Goal: Information Seeking & Learning: Learn about a topic

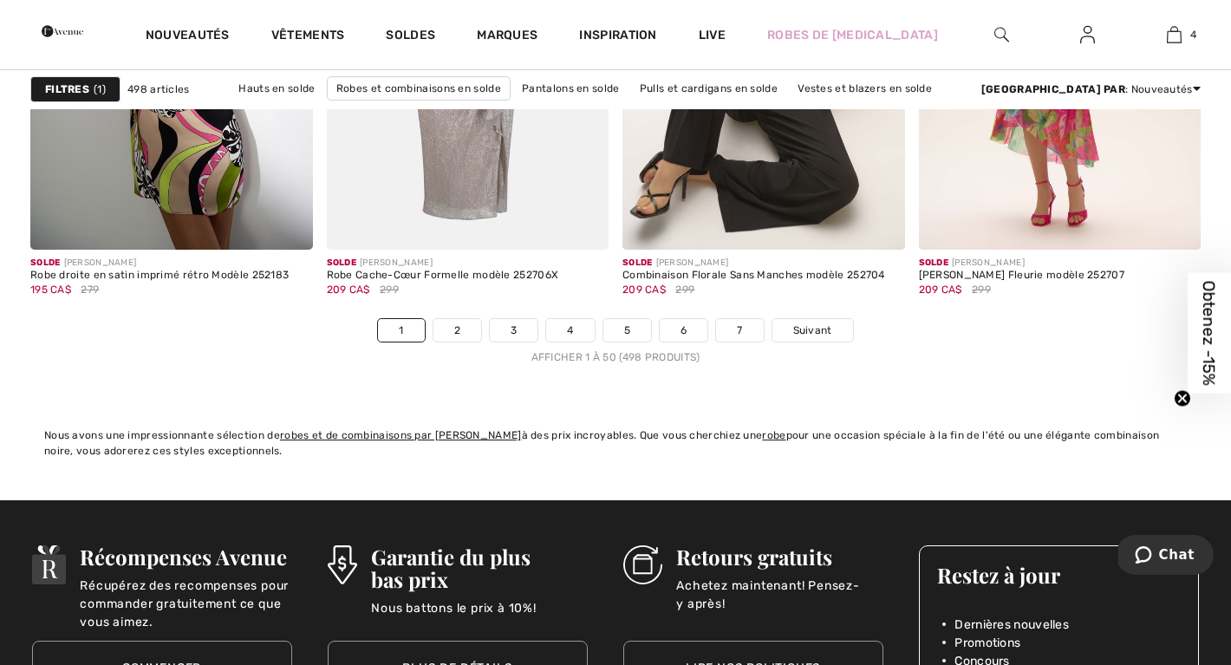
scroll to position [7642, 0]
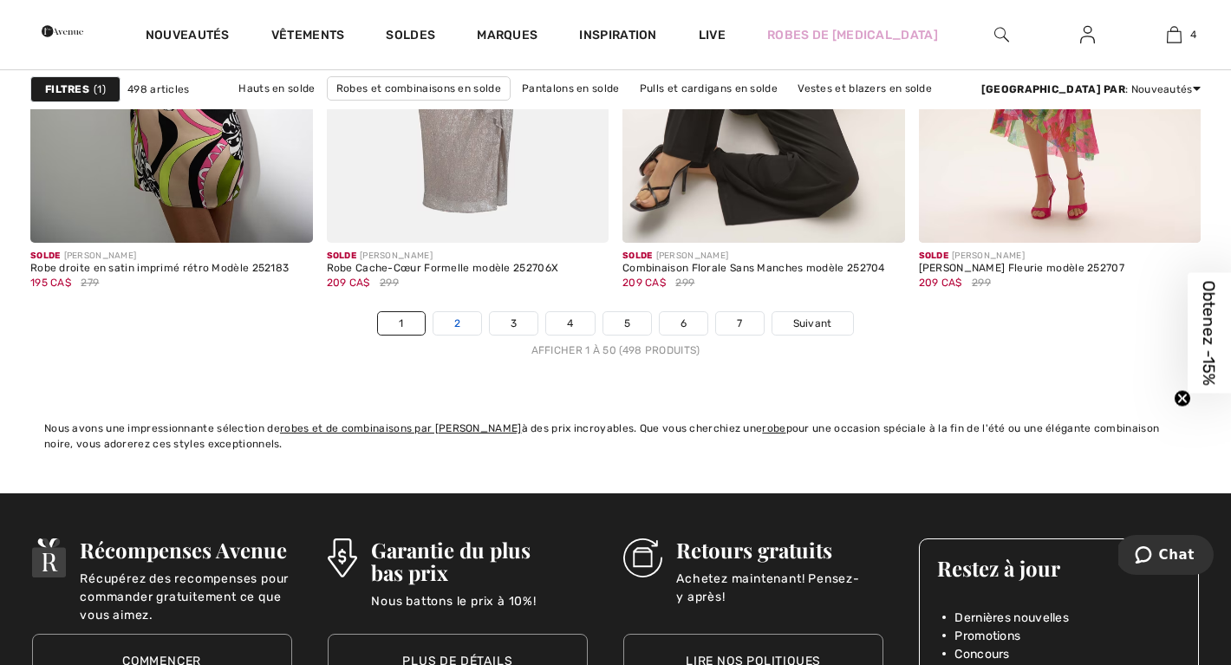
click at [459, 316] on link "2" at bounding box center [457, 323] width 48 height 23
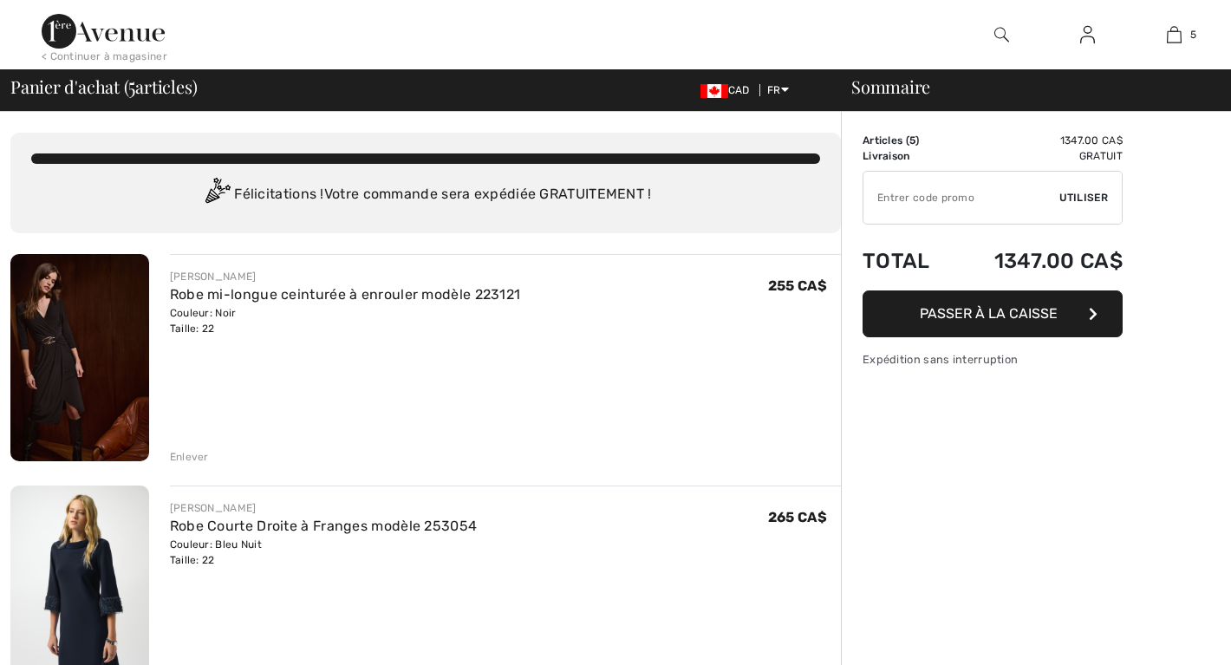
checkbox input "true"
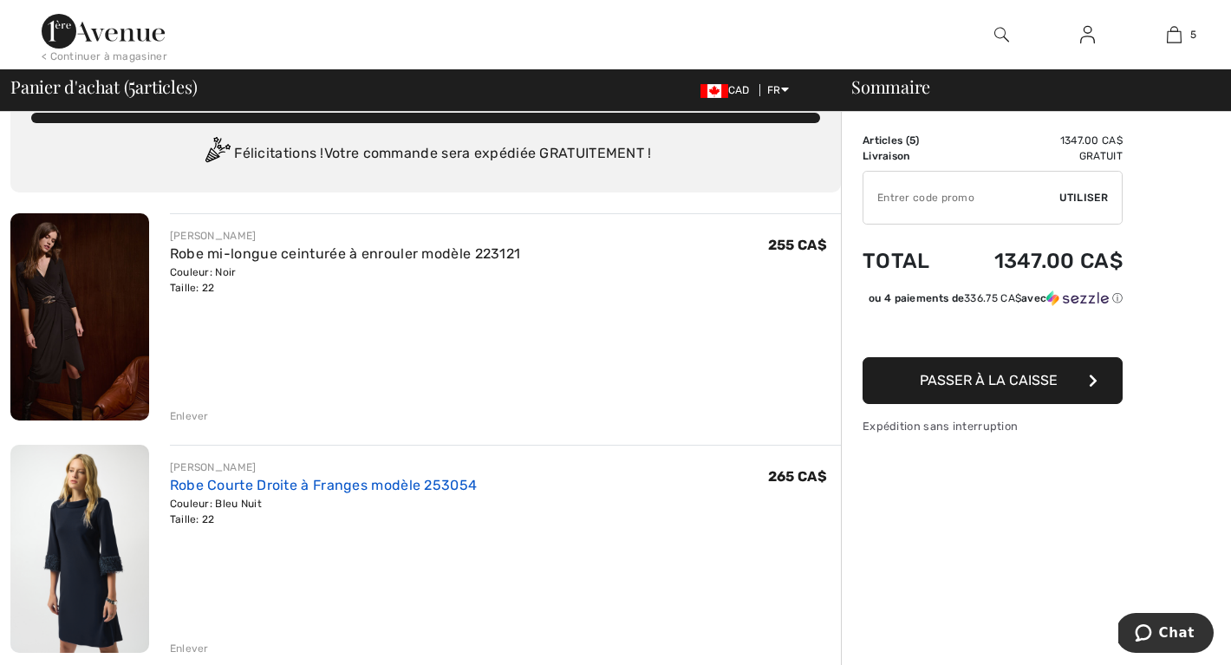
scroll to position [22, 0]
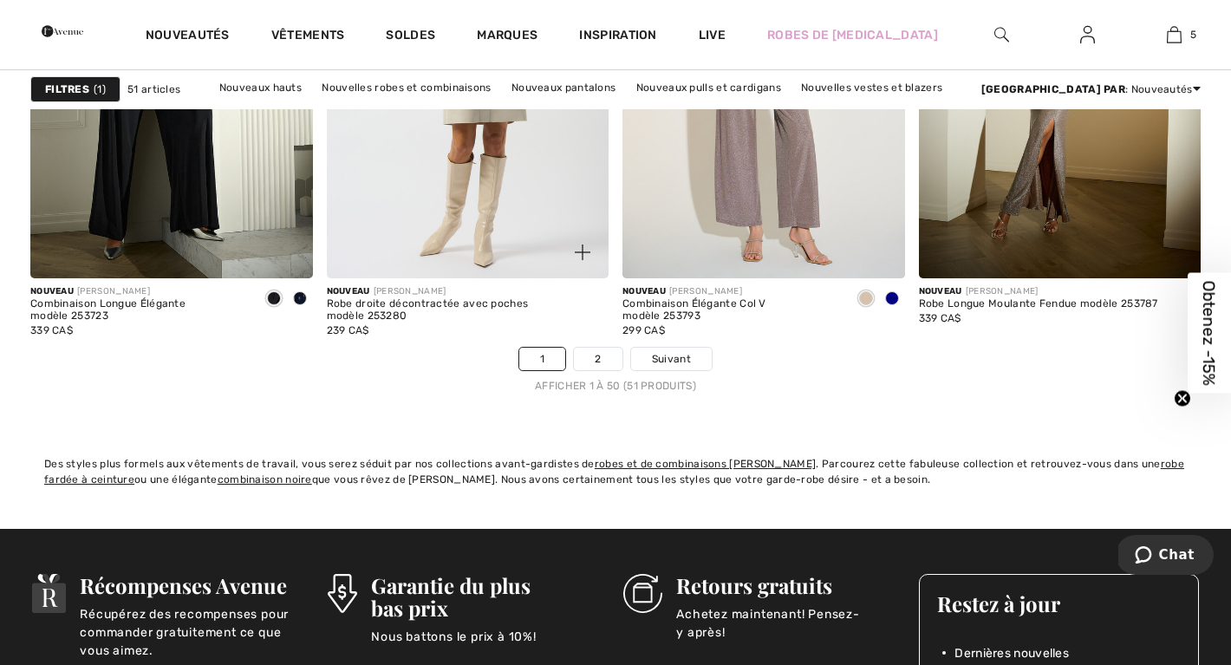
scroll to position [7615, 0]
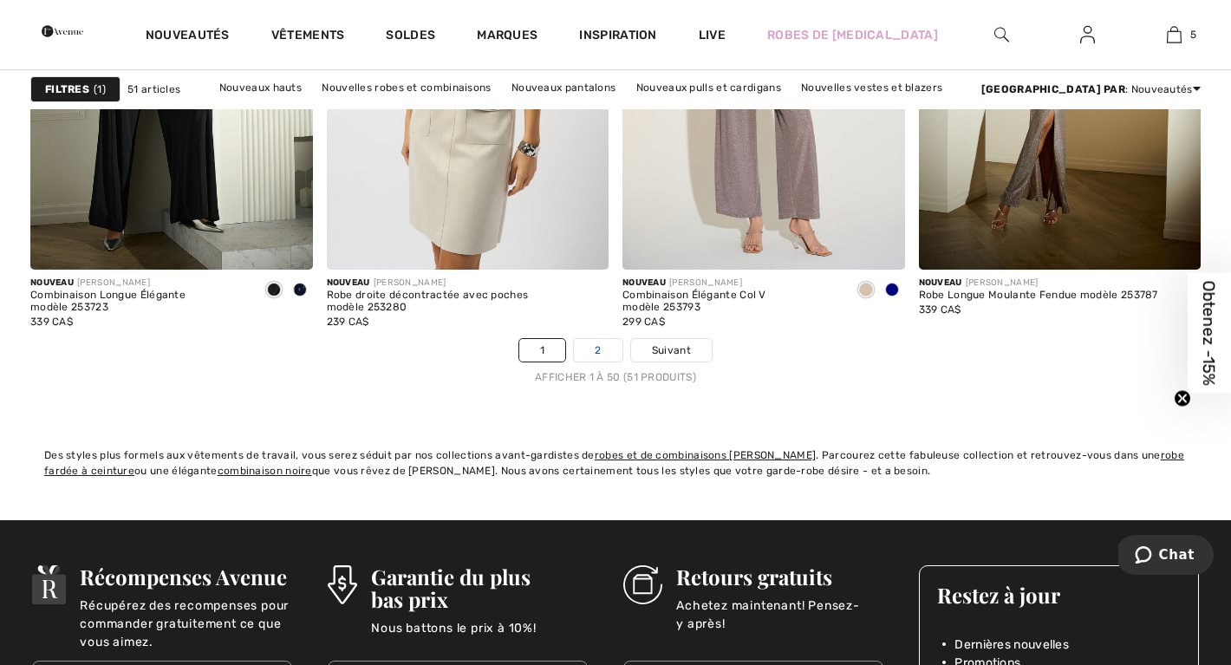
click at [604, 349] on link "2" at bounding box center [598, 350] width 48 height 23
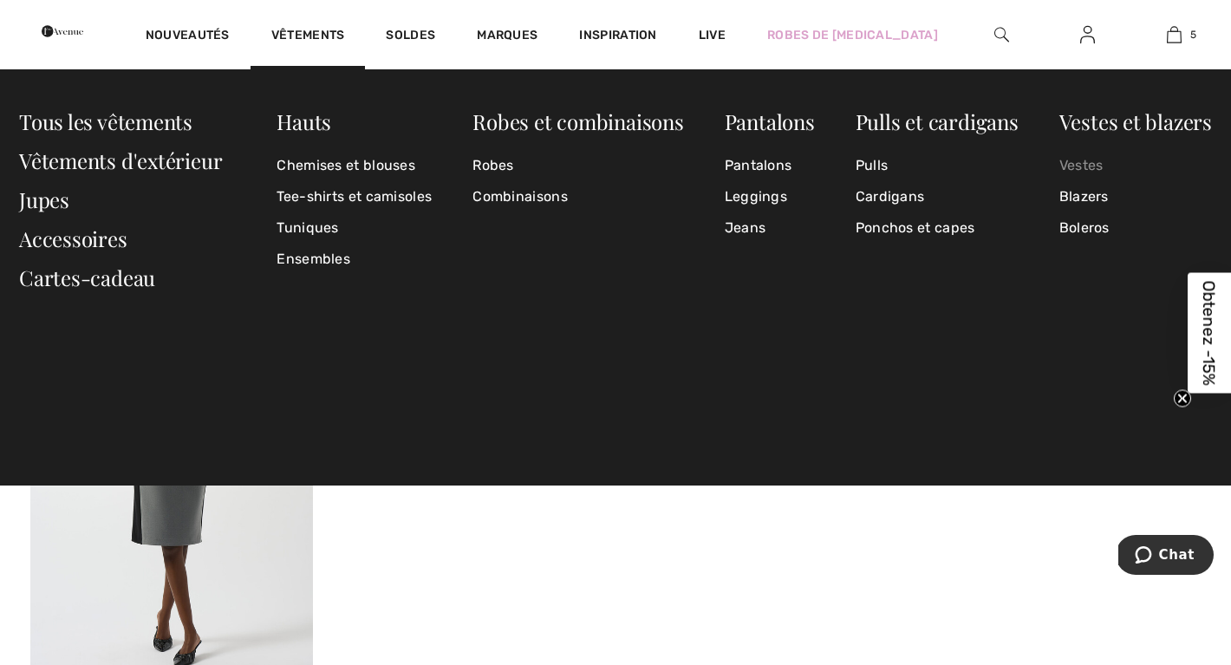
click at [1078, 161] on link "Vestes" at bounding box center [1135, 165] width 153 height 31
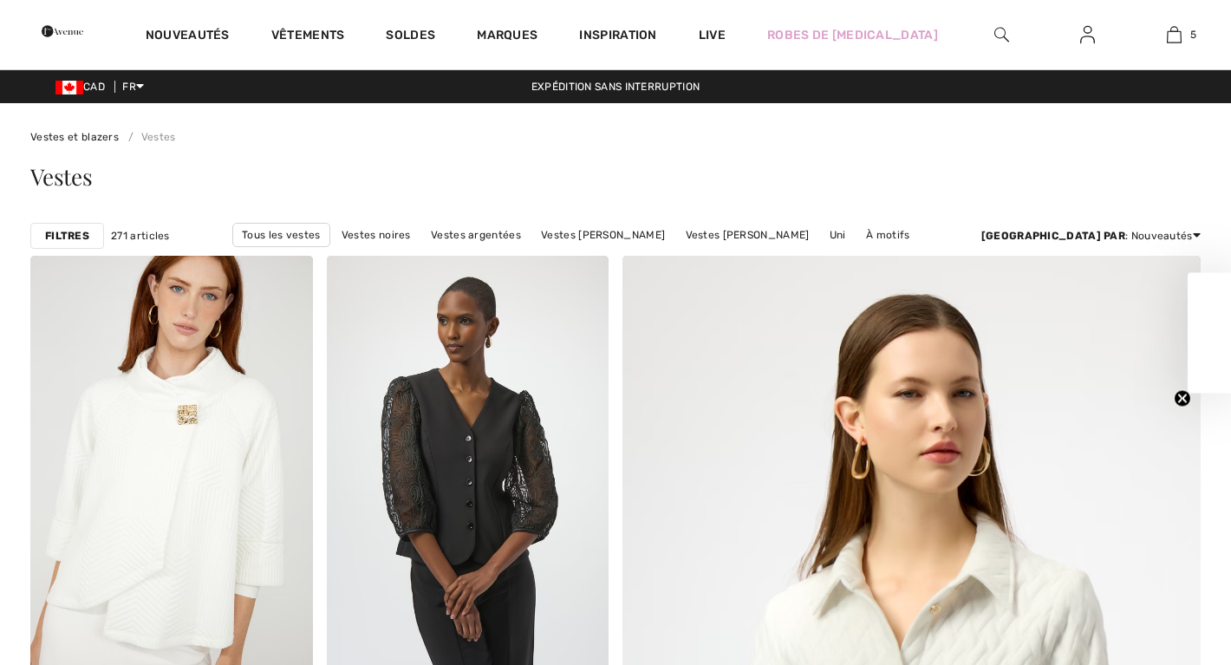
checkbox input "true"
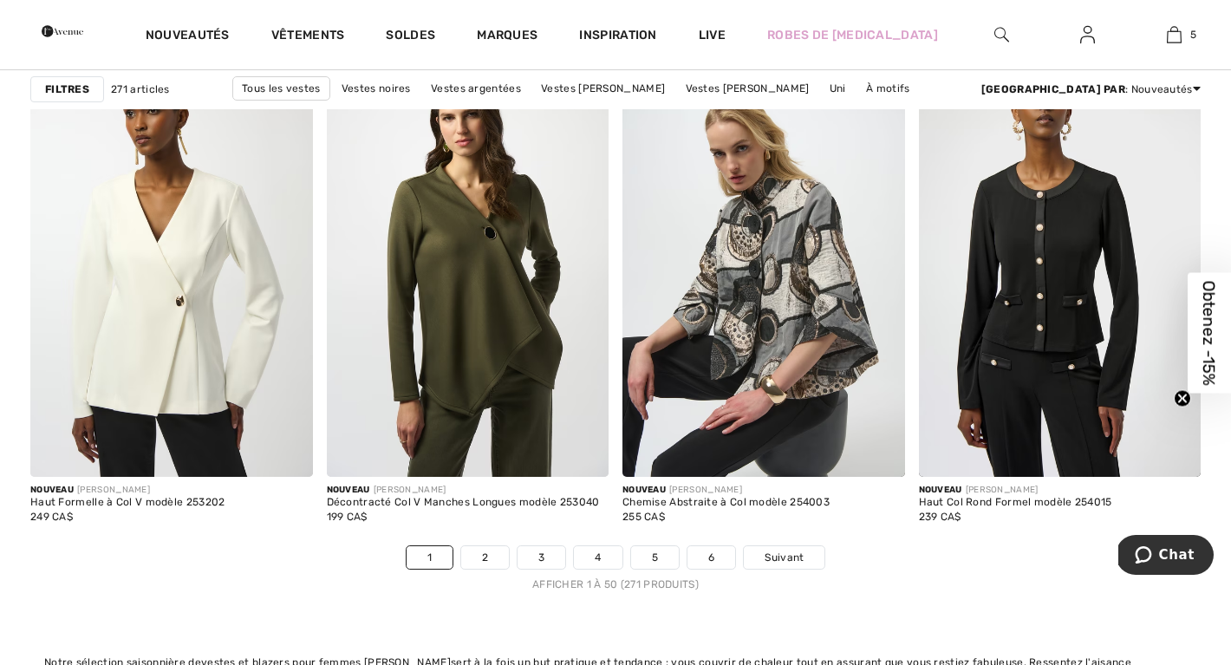
scroll to position [7411, 0]
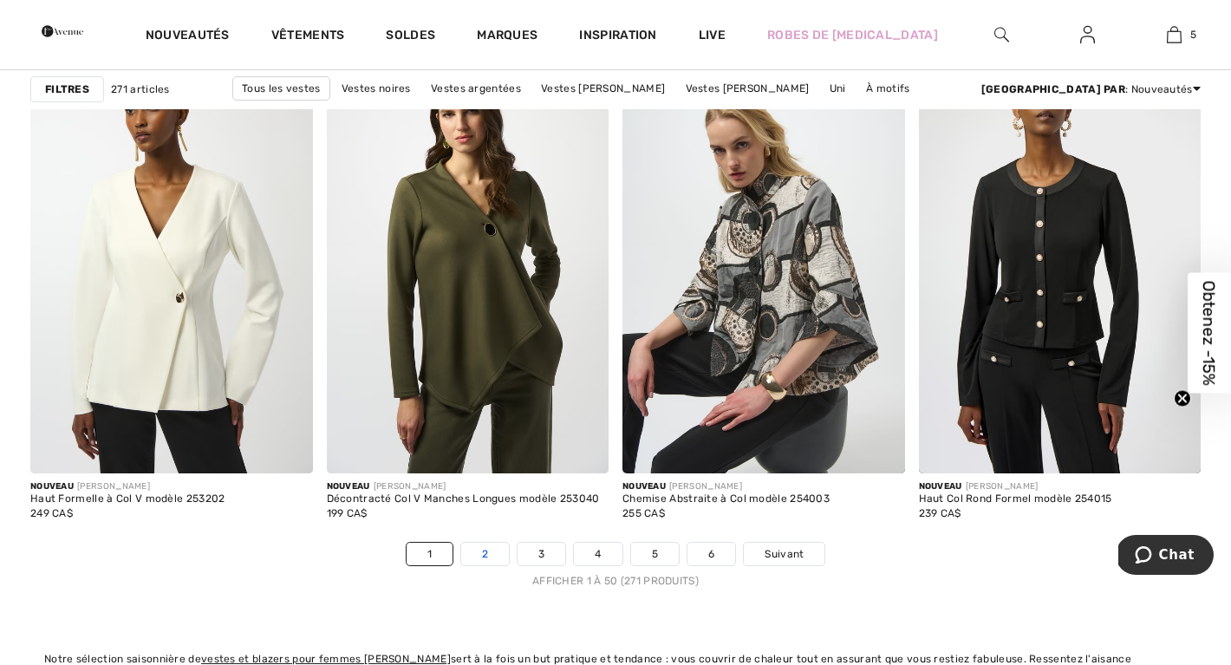
click at [484, 548] on link "2" at bounding box center [485, 554] width 48 height 23
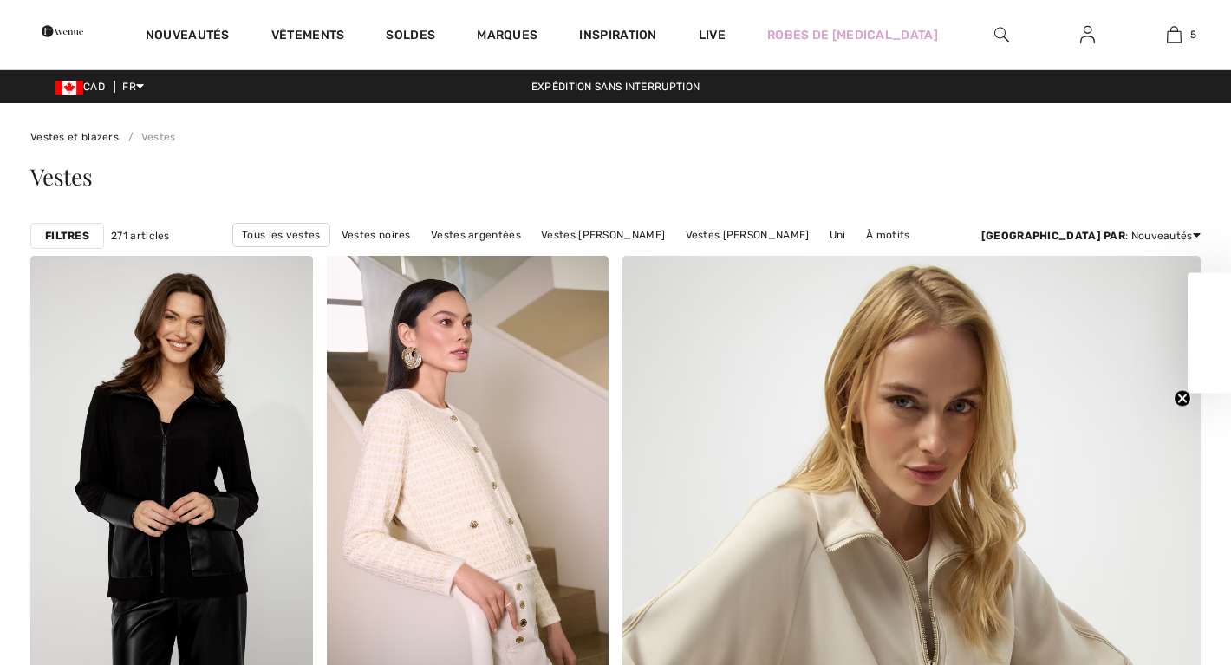
checkbox input "true"
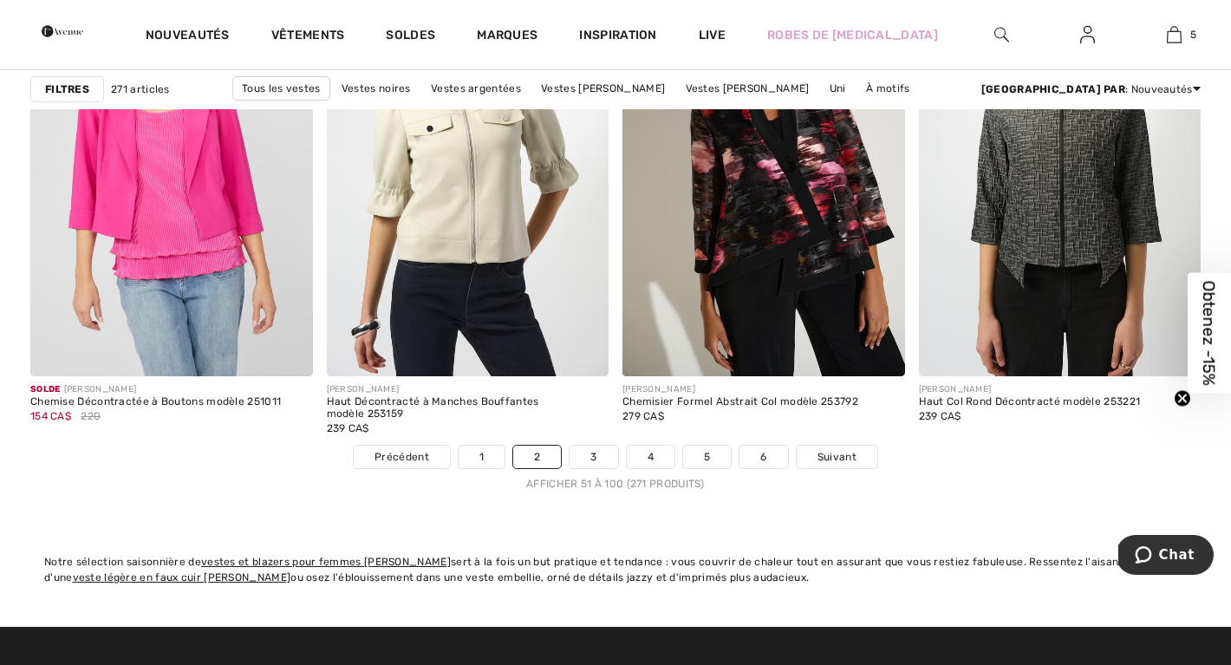
scroll to position [7510, 0]
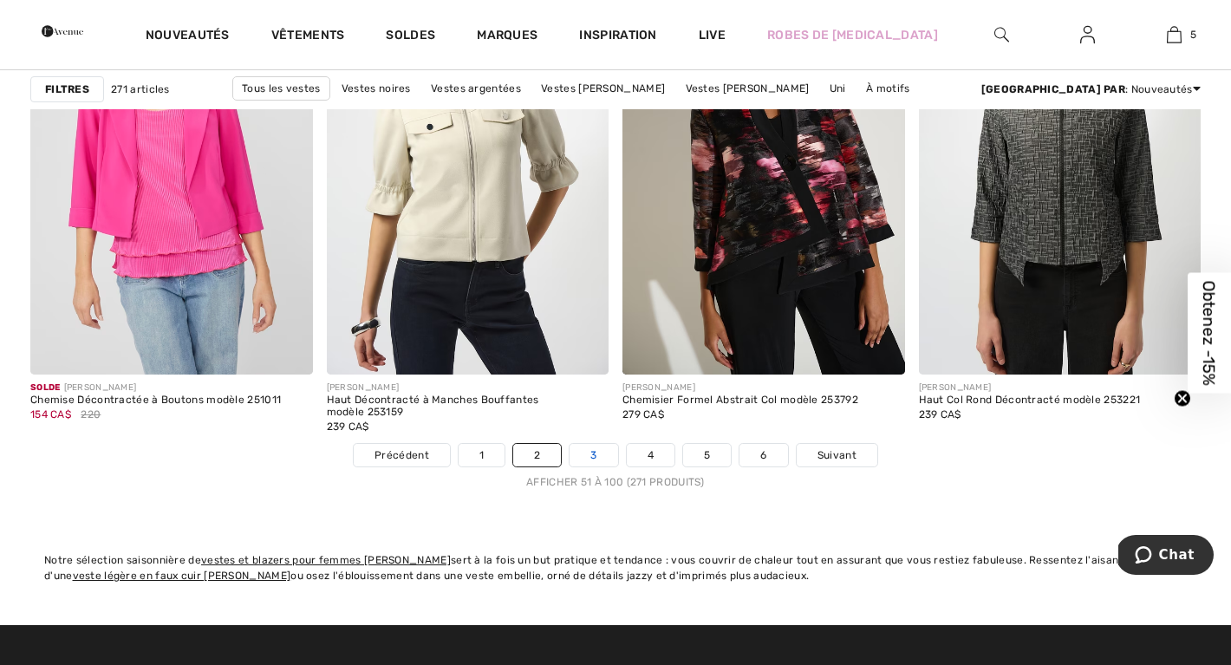
click at [596, 457] on link "3" at bounding box center [594, 455] width 48 height 23
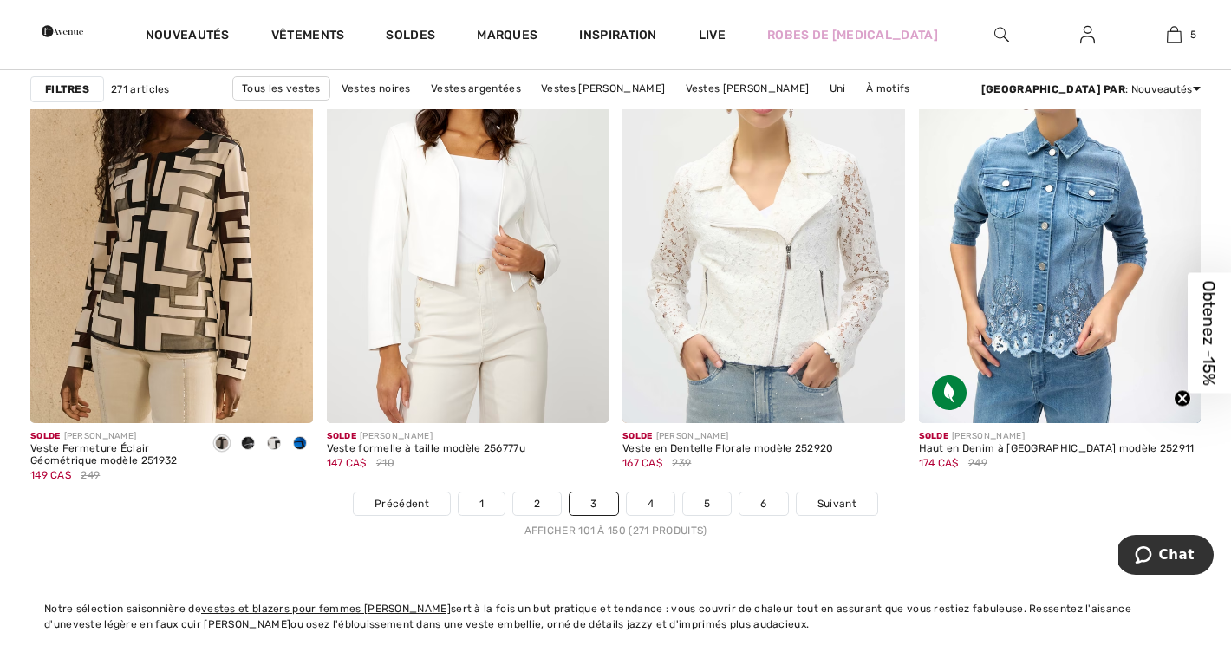
scroll to position [7462, 0]
click at [653, 502] on link "4" at bounding box center [651, 503] width 48 height 23
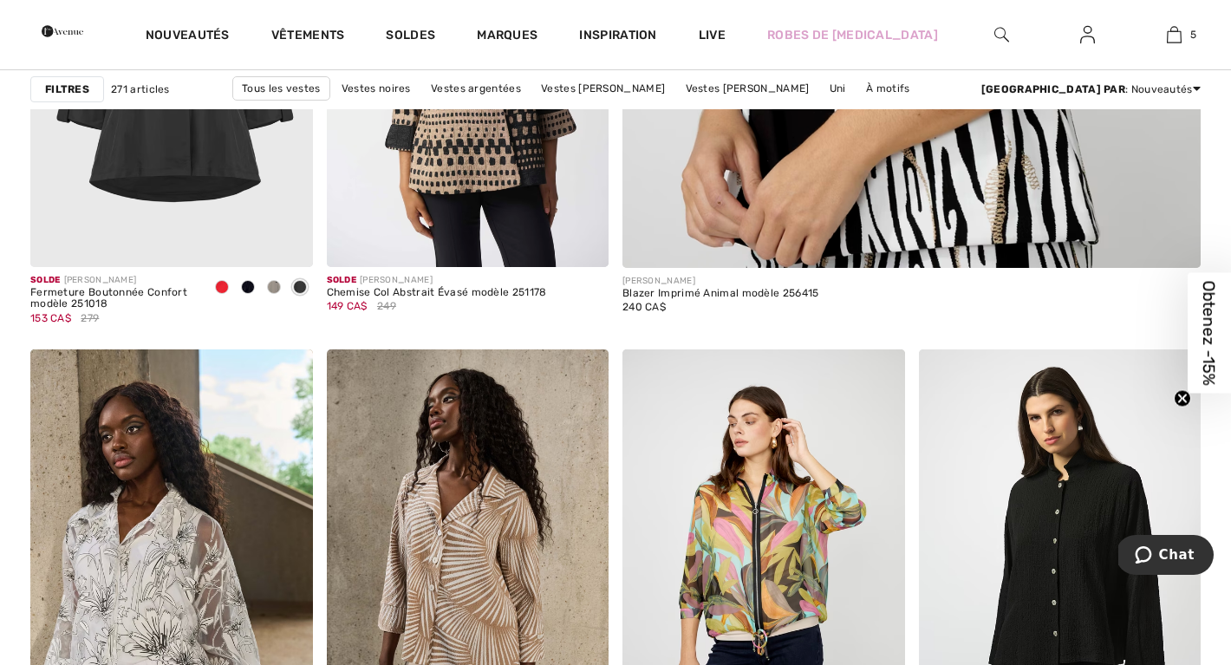
scroll to position [874, 0]
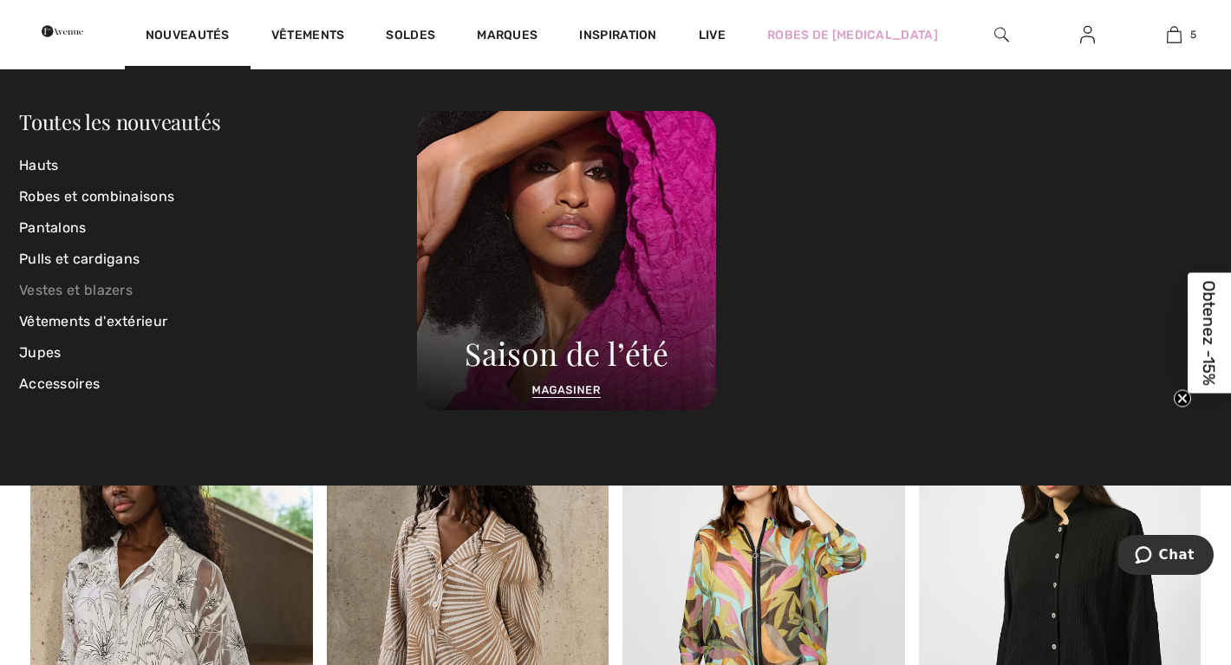
click at [82, 282] on link "Vestes et blazers" at bounding box center [218, 290] width 398 height 31
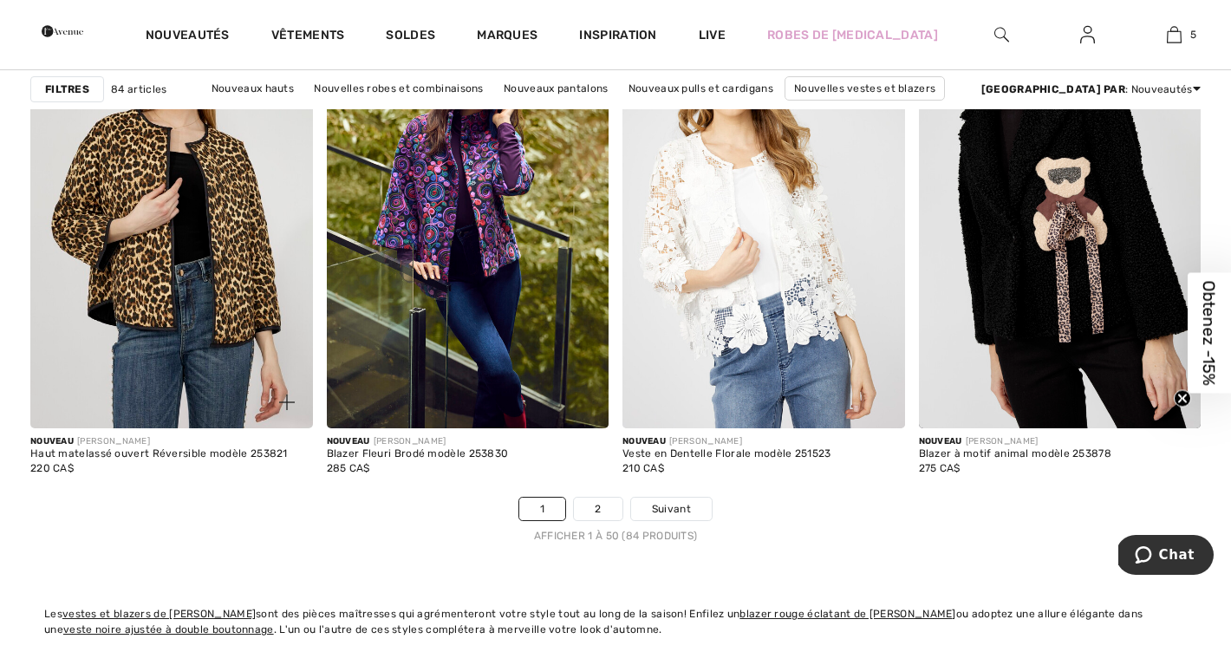
scroll to position [7460, 0]
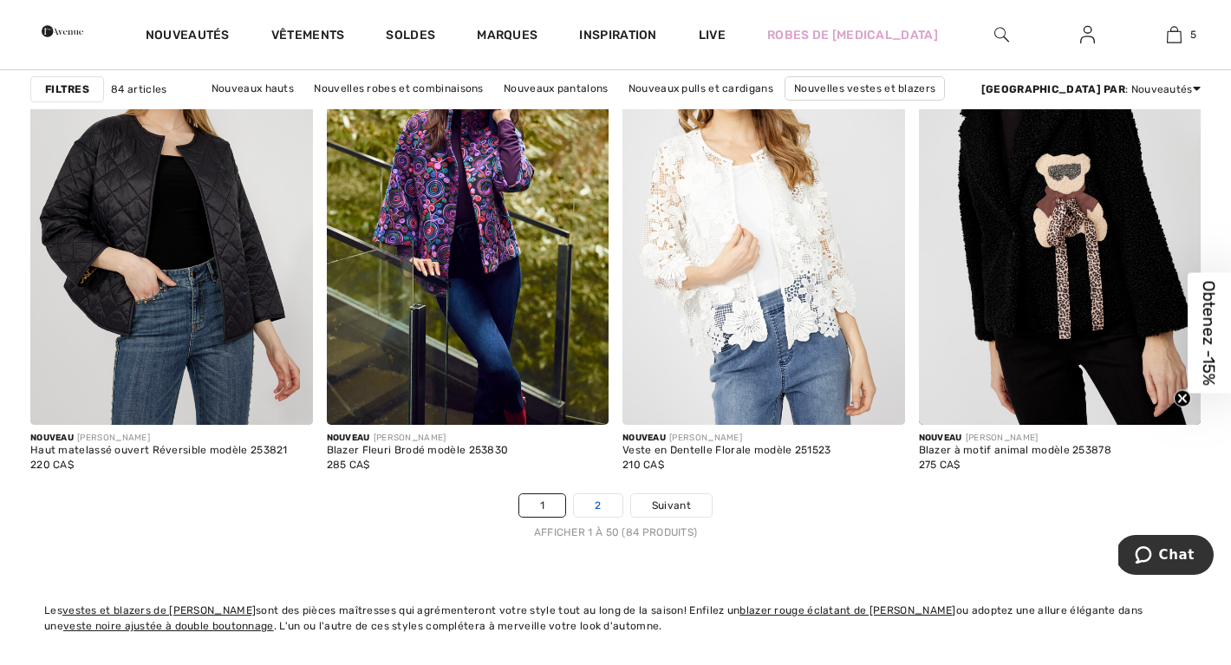
click at [600, 509] on link "2" at bounding box center [598, 505] width 48 height 23
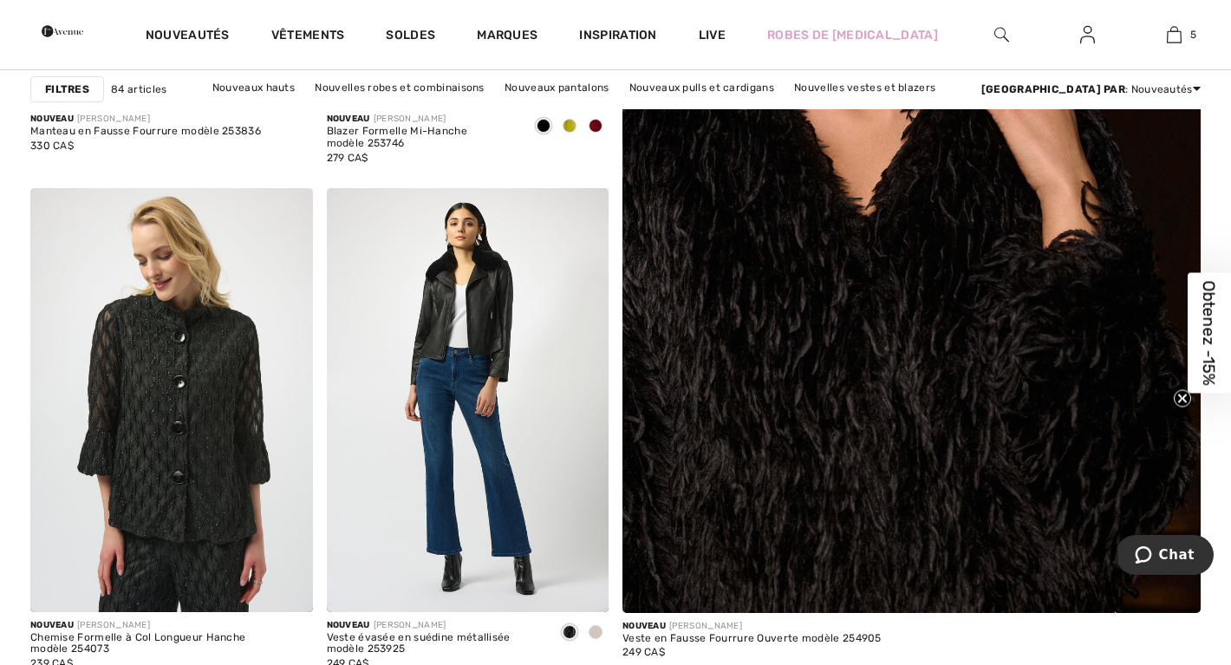
scroll to position [551, 0]
